Goal: Information Seeking & Learning: Learn about a topic

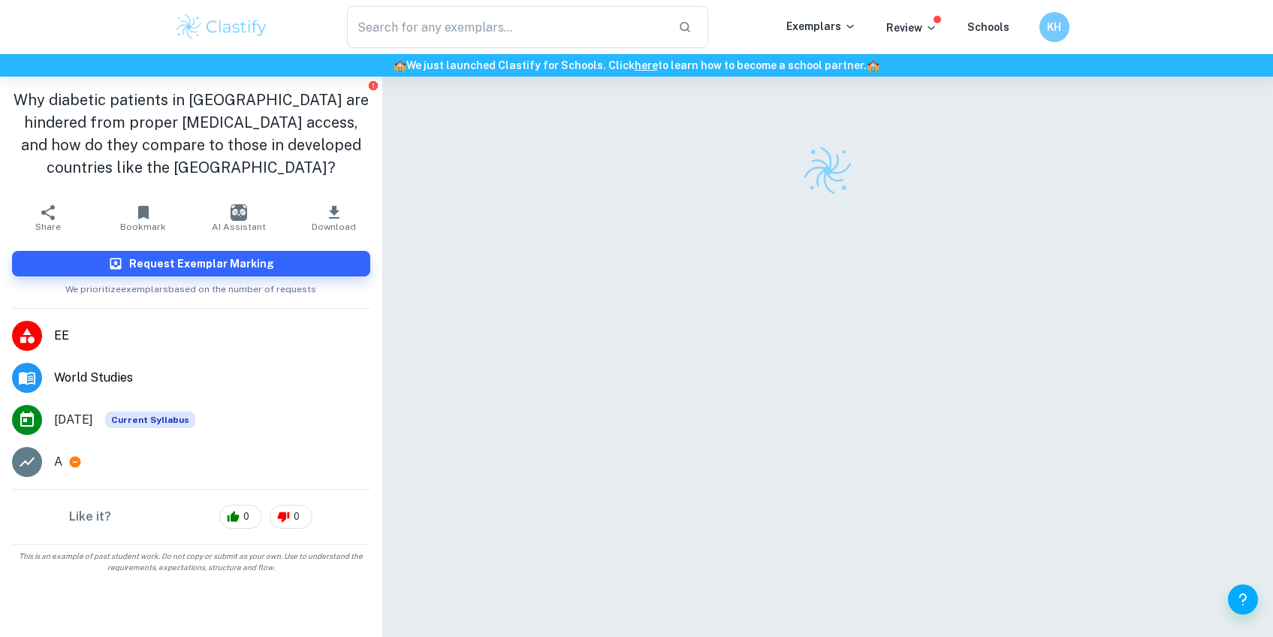
scroll to position [77, 0]
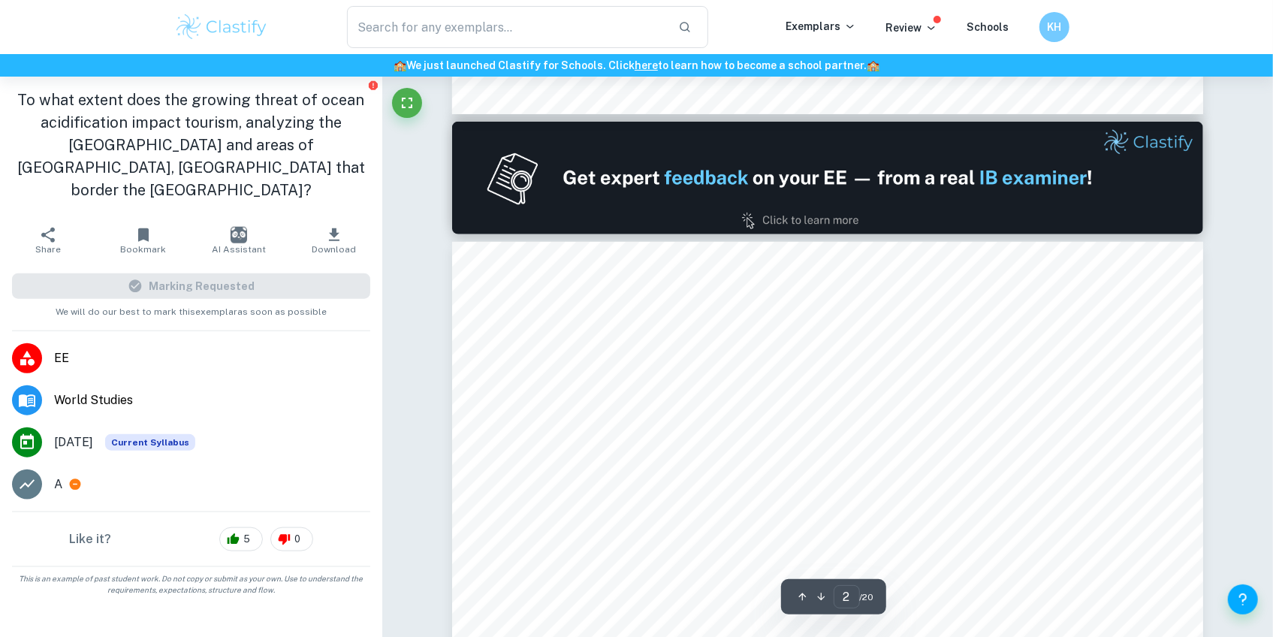
scroll to position [1202, 0]
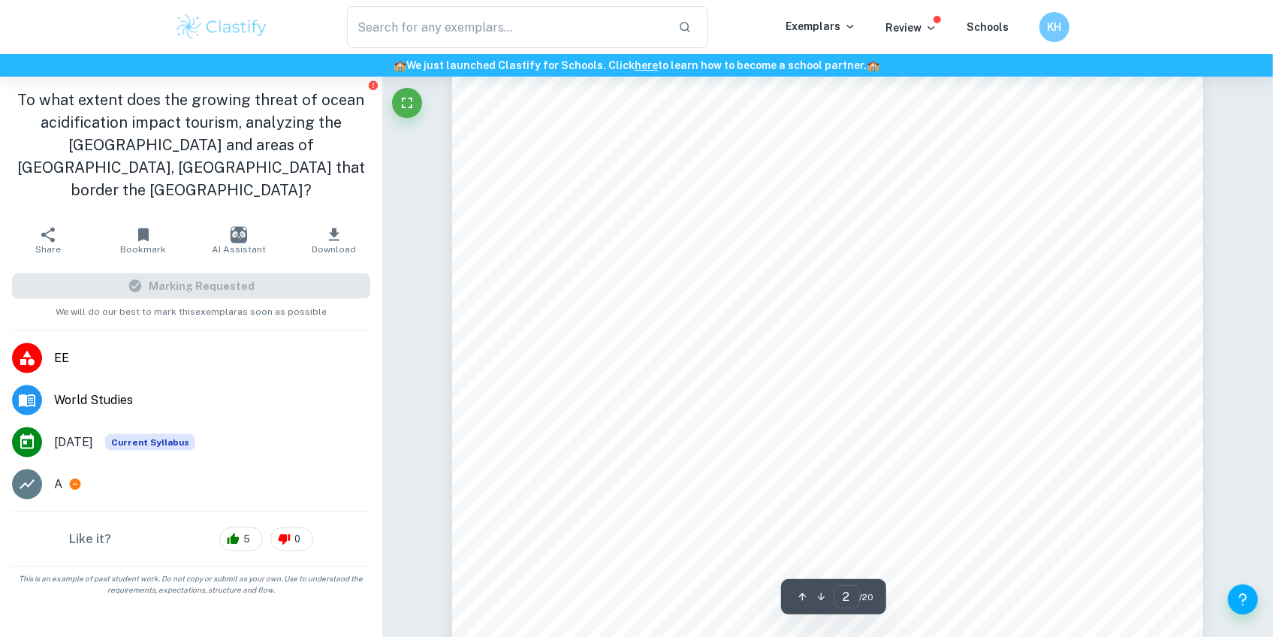
drag, startPoint x: 532, startPoint y: 219, endPoint x: 537, endPoint y: 209, distance: 11.1
click at [522, 209] on div "Table of Contents Introduction.................................................…" at bounding box center [827, 475] width 751 height 972
click at [473, 242] on div "Table of Contents Introduction.................................................…" at bounding box center [827, 475] width 751 height 972
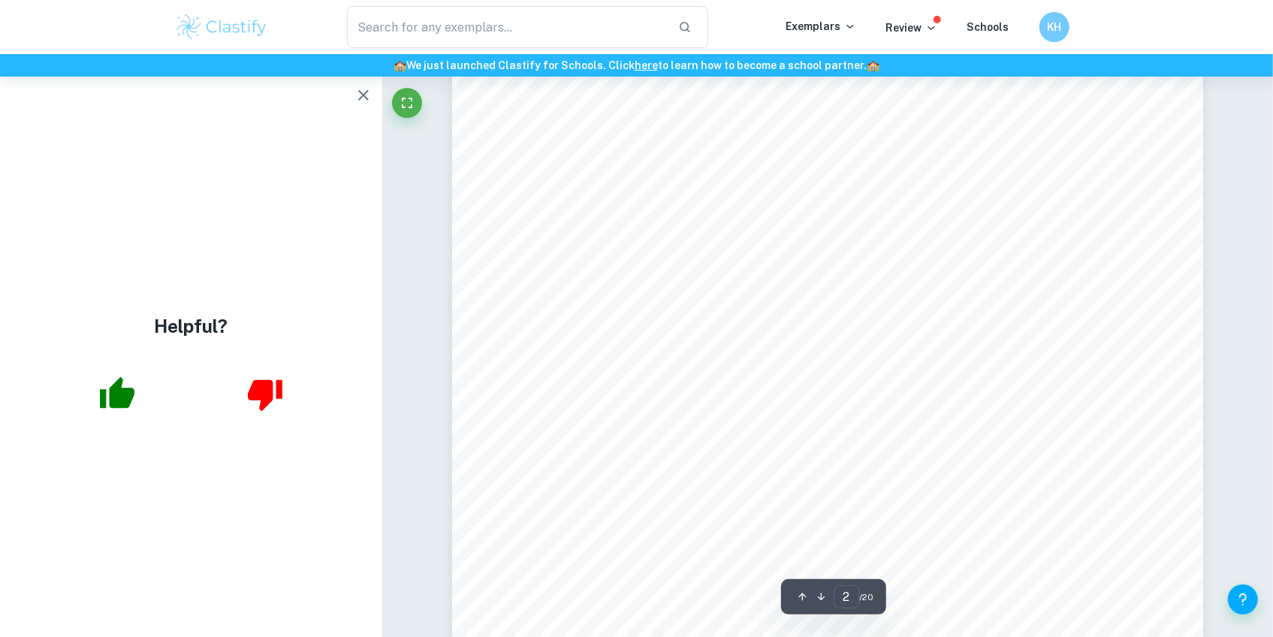
click at [622, 317] on span "Responses to OA................................................................…" at bounding box center [827, 319] width 575 height 14
drag, startPoint x: 544, startPoint y: 316, endPoint x: 634, endPoint y: 317, distance: 90.2
click at [634, 317] on span "Responses to OA................................................................…" at bounding box center [827, 319] width 575 height 14
copy span "Responses to OA"
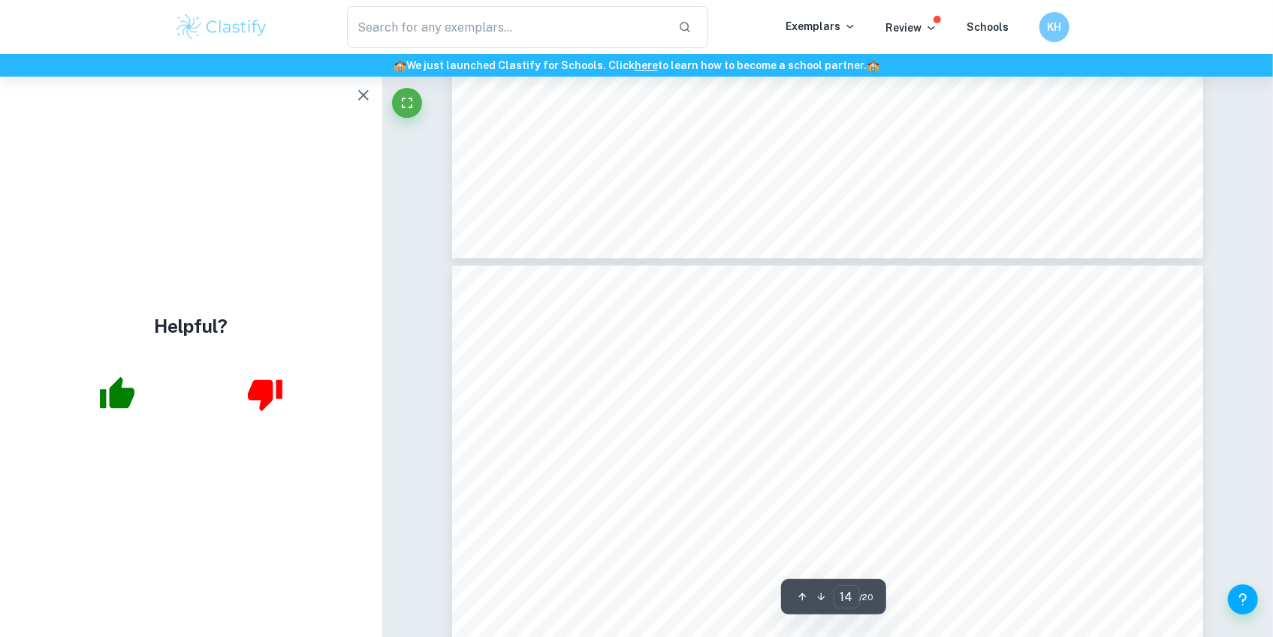
type input "13"
